Goal: Check status: Check status

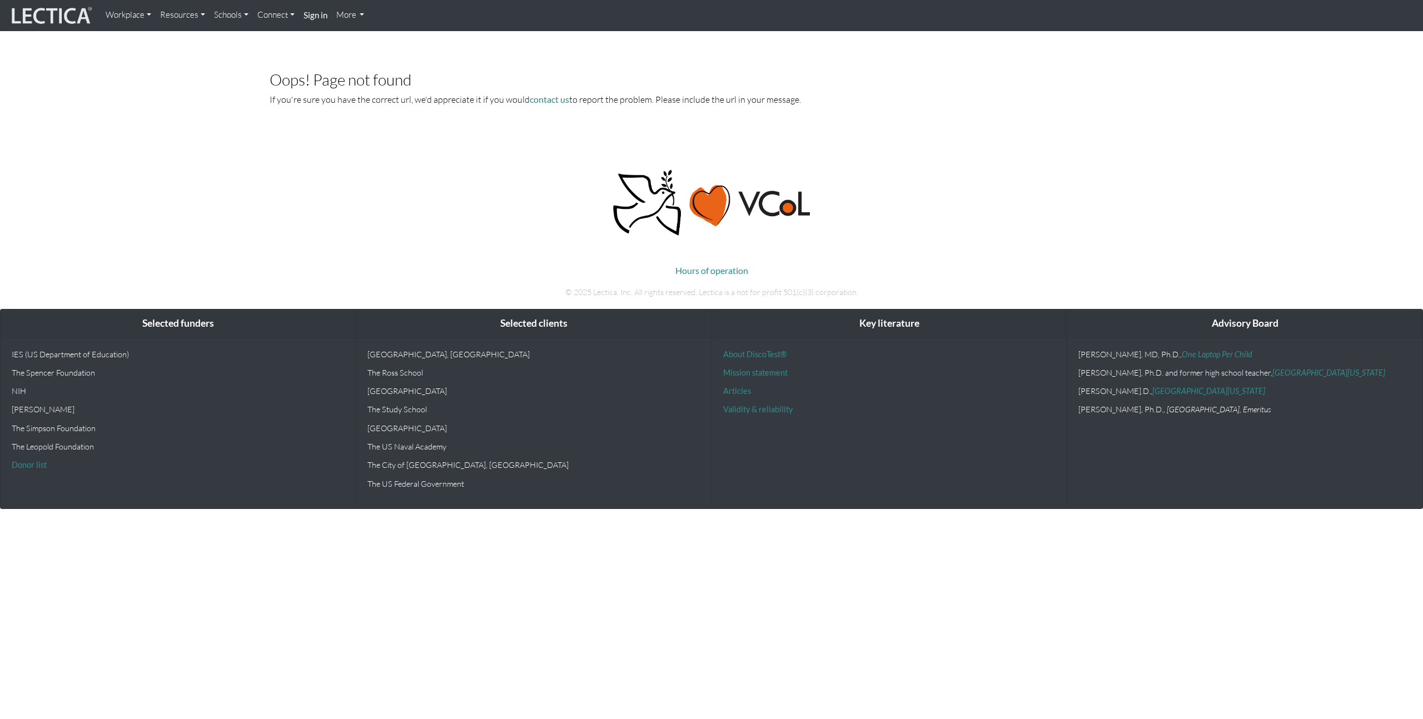
click at [112, 16] on link "Workplace" at bounding box center [128, 15] width 54 height 22
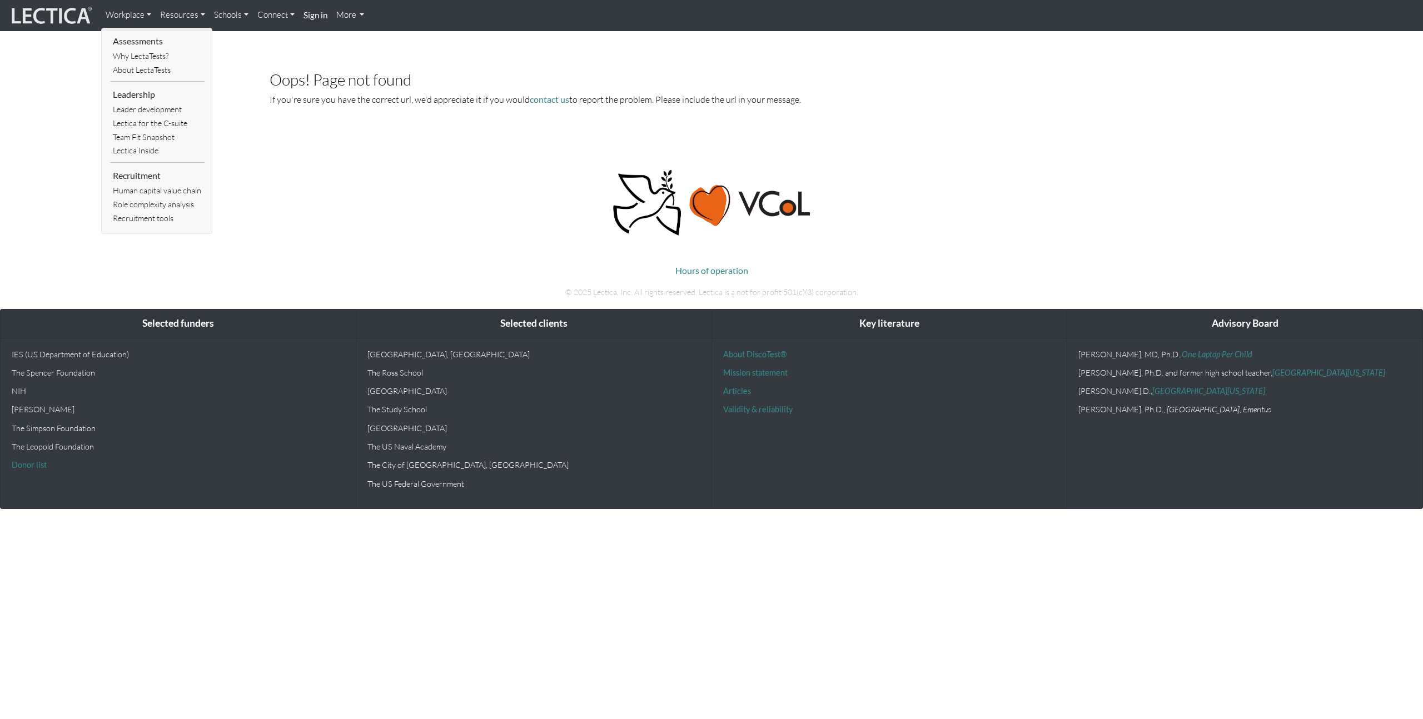
click at [51, 17] on img at bounding box center [50, 15] width 83 height 21
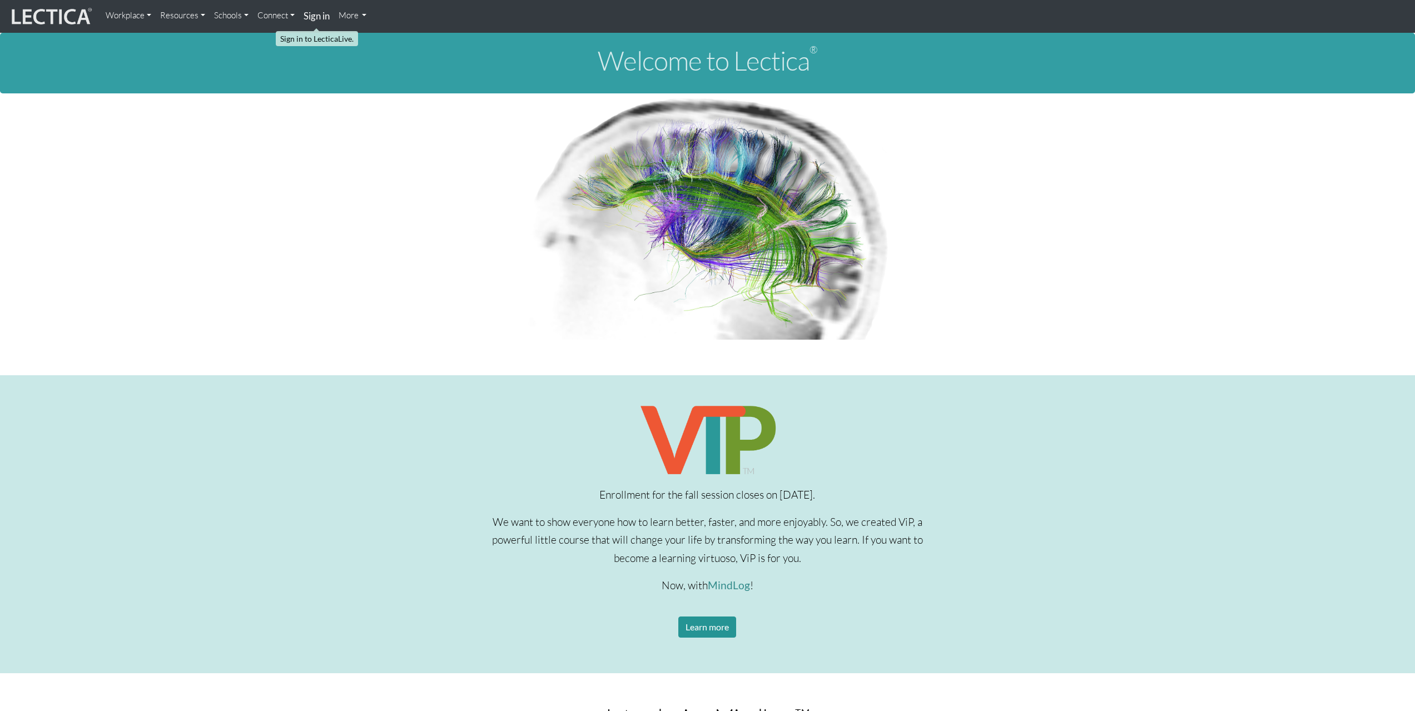
click at [316, 20] on strong "Sign in" at bounding box center [317, 16] width 26 height 12
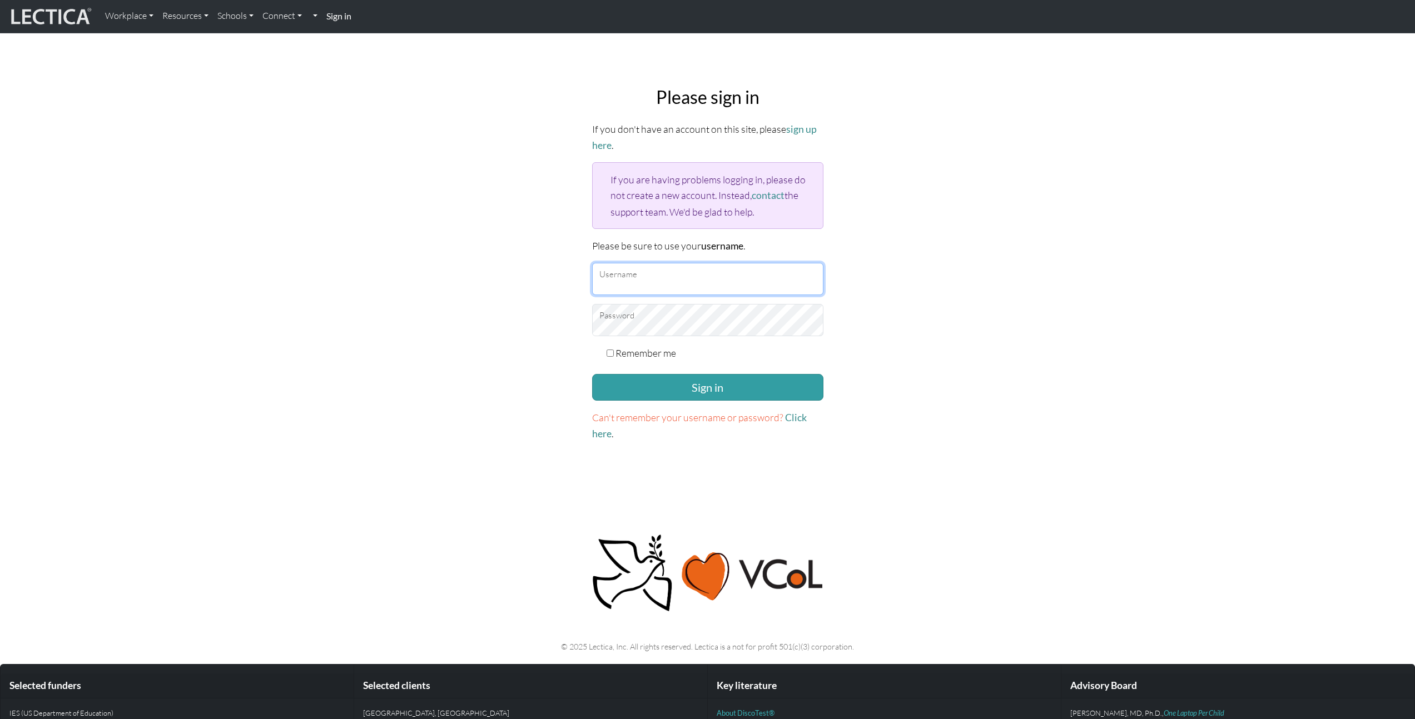
click at [646, 273] on input "Username" at bounding box center [707, 279] width 231 height 32
type input "danieladonai"
click at [674, 379] on button "Sign in" at bounding box center [707, 387] width 231 height 27
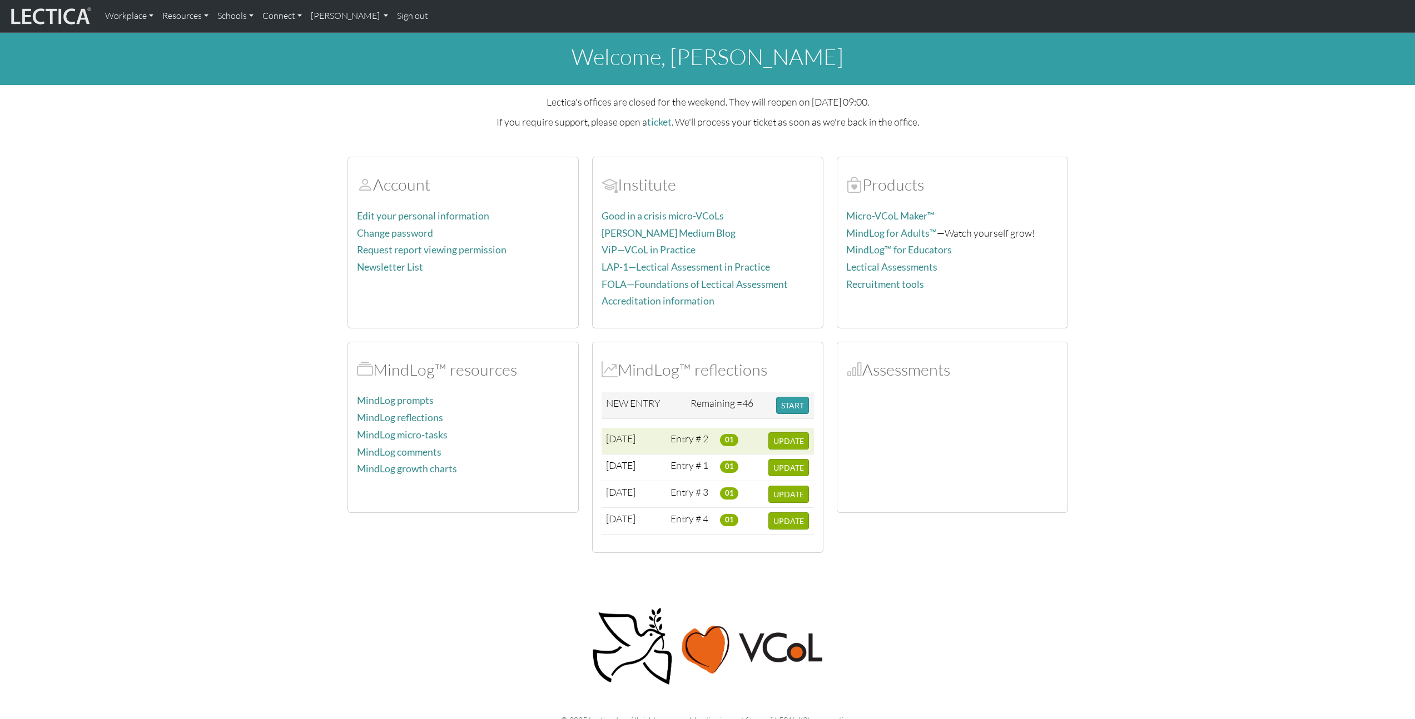
click at [729, 441] on span "01" at bounding box center [729, 440] width 18 height 12
click at [784, 440] on span "UPDATE" at bounding box center [788, 440] width 31 height 9
click at [793, 520] on span "UPDATE" at bounding box center [788, 520] width 31 height 9
click at [799, 498] on span "UPDATE" at bounding box center [788, 494] width 31 height 9
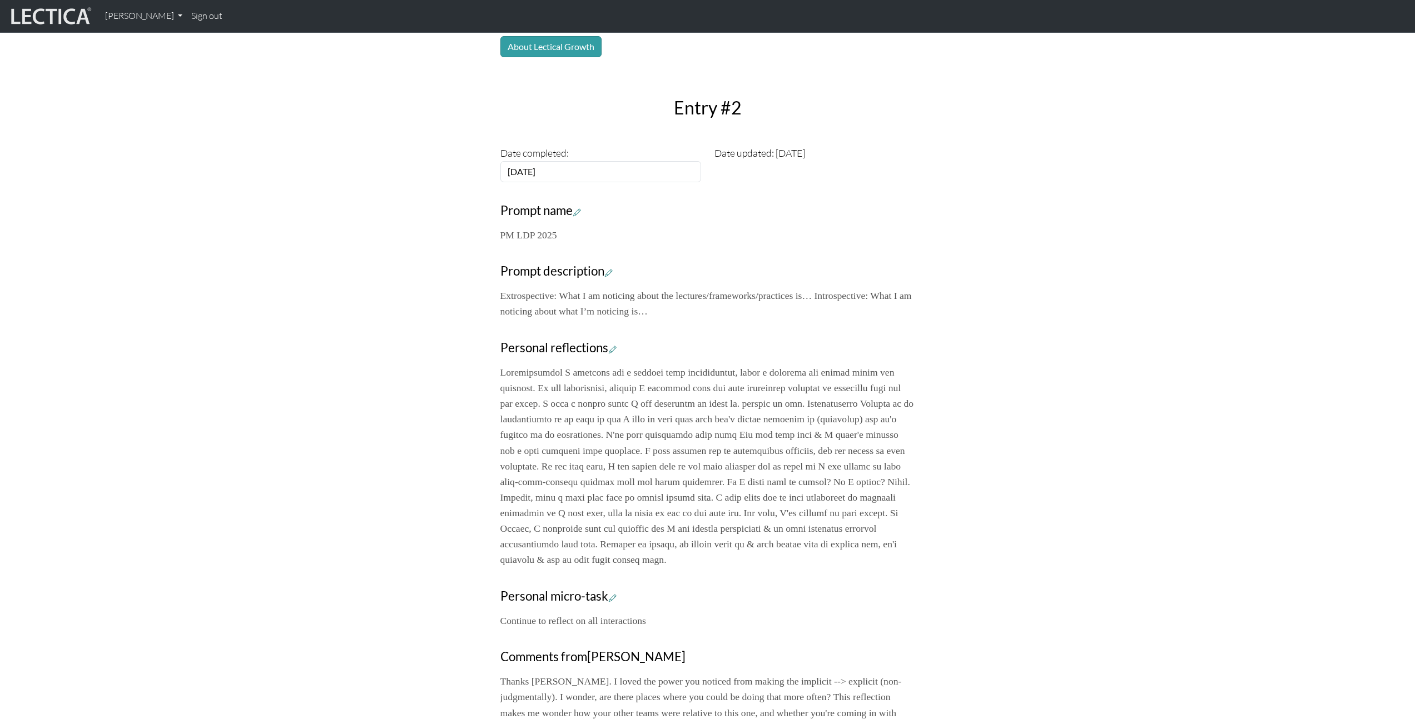
scroll to position [595, 0]
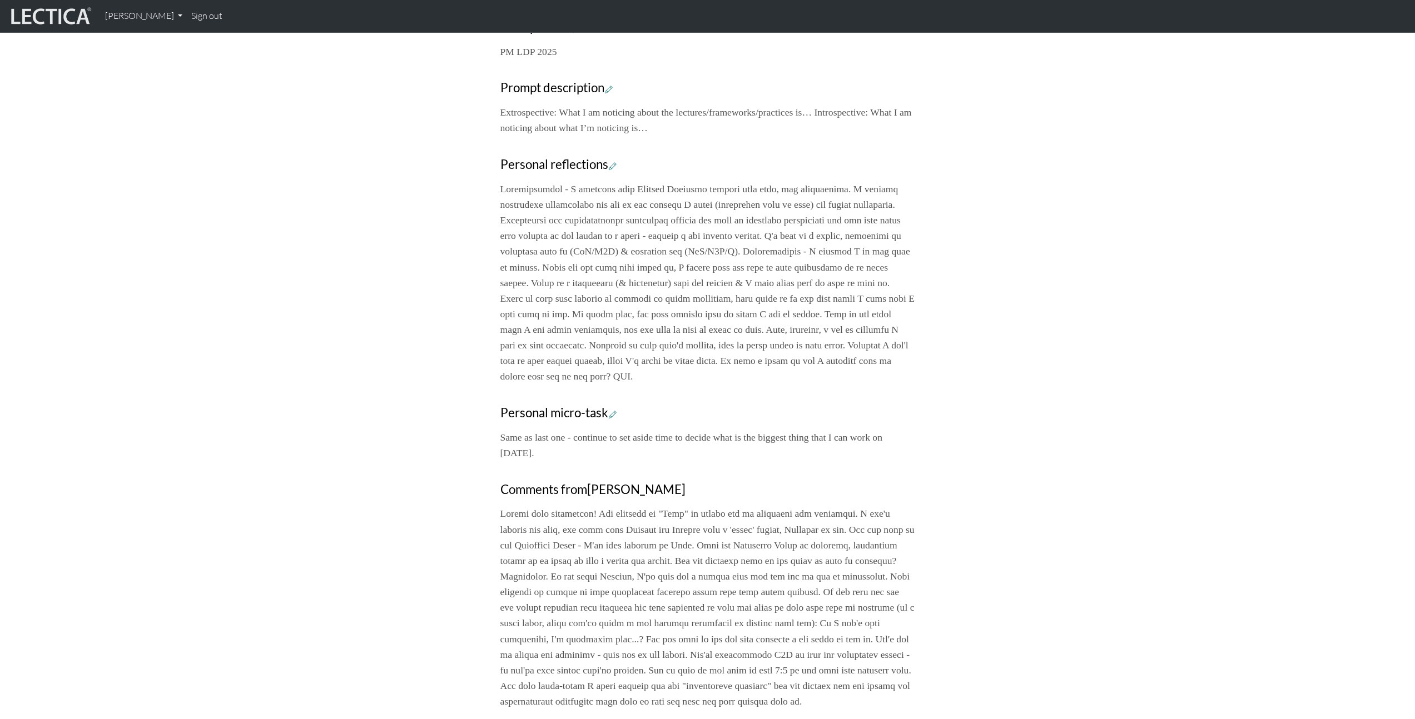
scroll to position [325, 0]
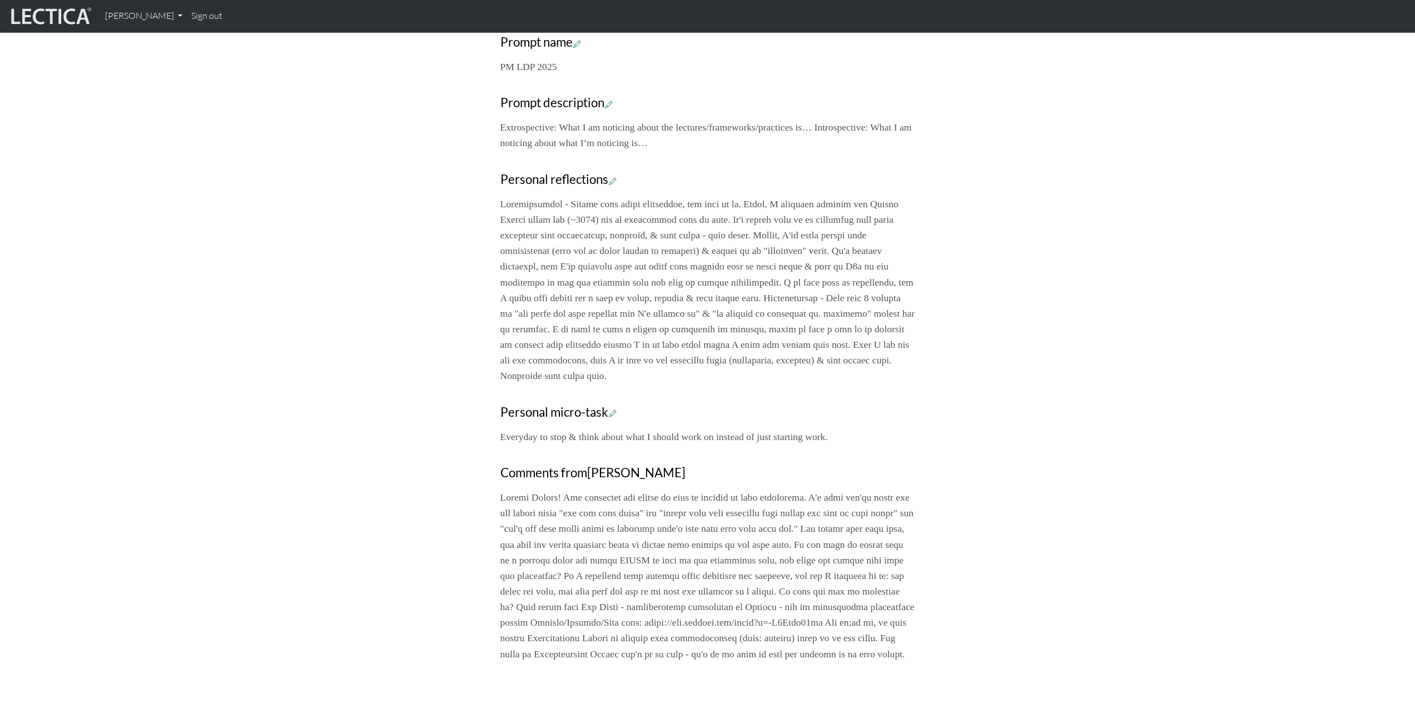
scroll to position [502, 0]
